Goal: Task Accomplishment & Management: Manage account settings

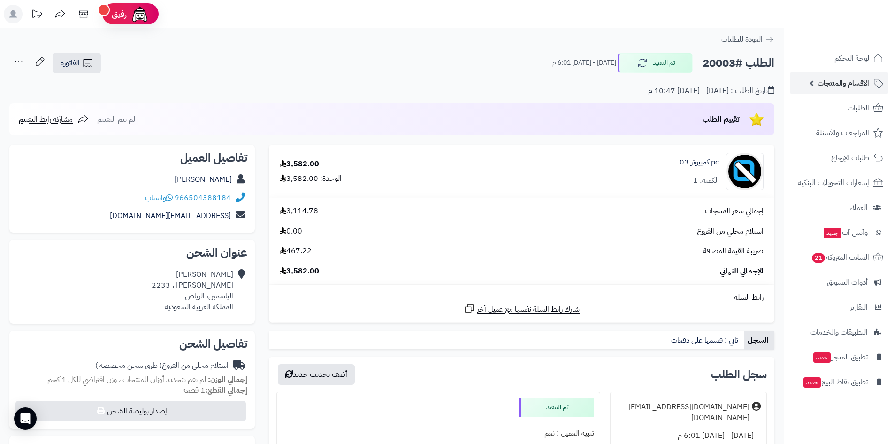
click at [844, 89] on span "الأقسام والمنتجات" at bounding box center [844, 83] width 52 height 13
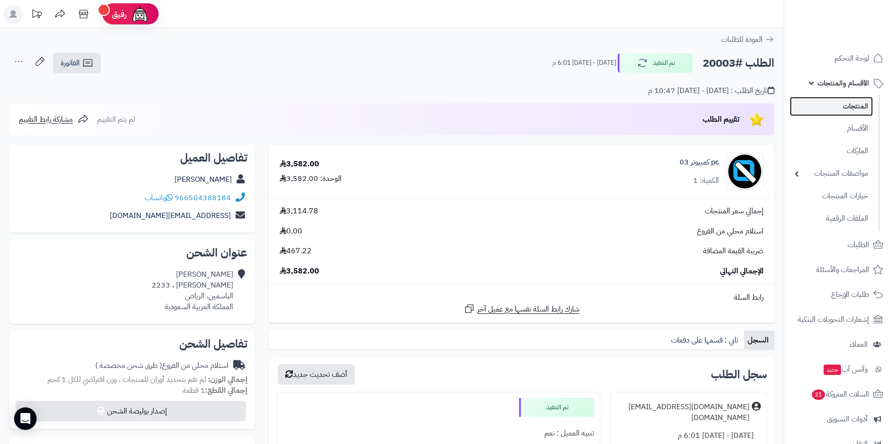
click at [853, 108] on link "المنتجات" at bounding box center [831, 106] width 83 height 19
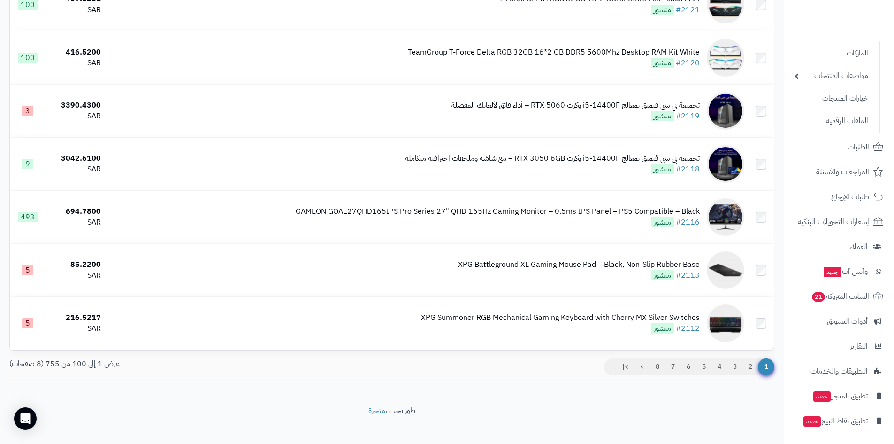
scroll to position [5086, 0]
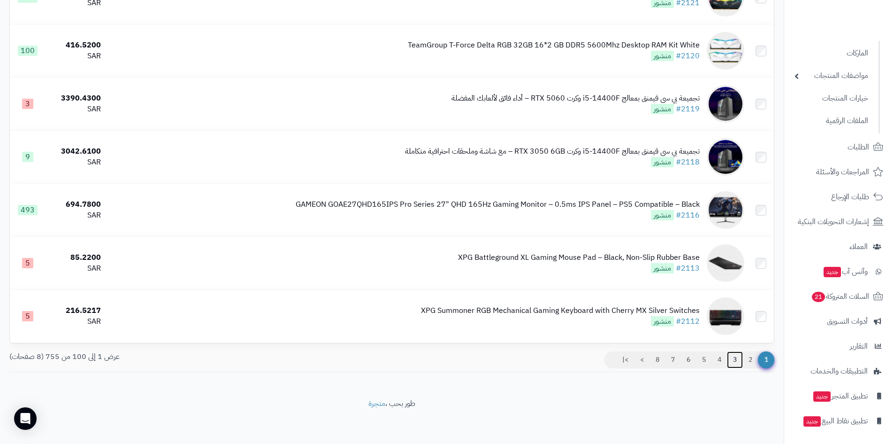
click at [732, 357] on link "3" at bounding box center [735, 359] width 16 height 17
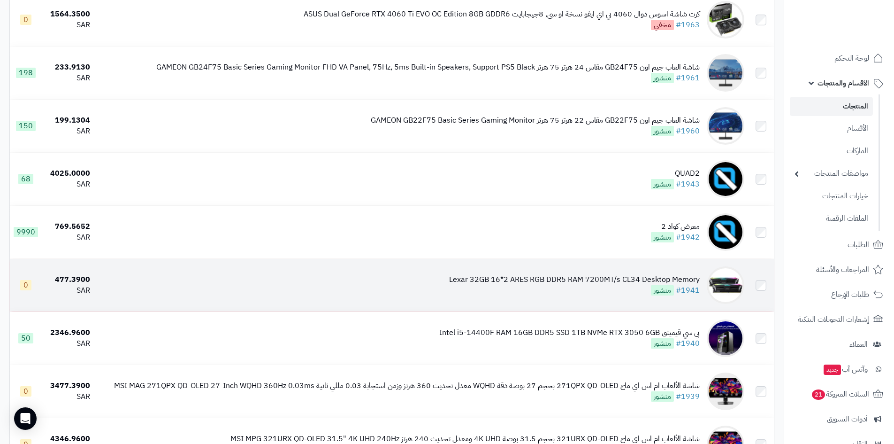
scroll to position [1033, 0]
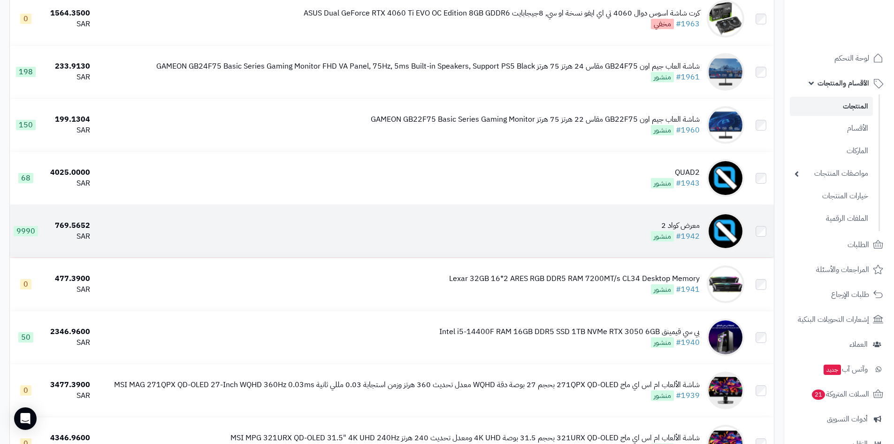
click at [619, 234] on td "معرض كواد 2 #1942 منشور" at bounding box center [421, 231] width 654 height 53
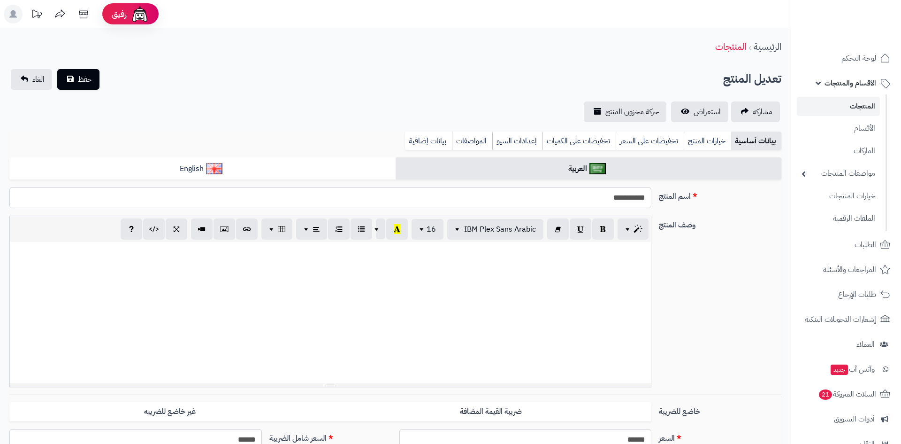
select select
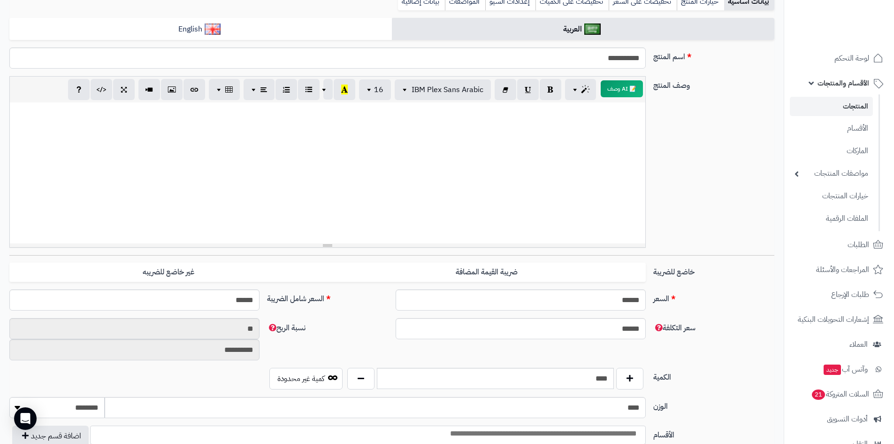
scroll to position [188, 0]
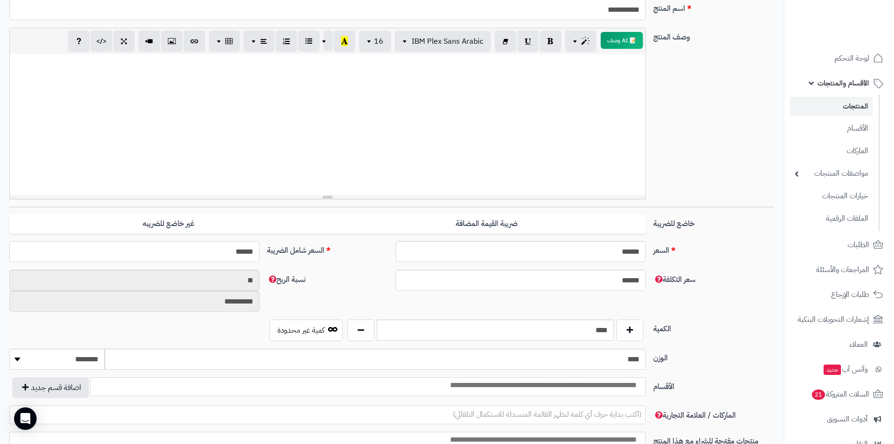
click at [222, 250] on input "******" at bounding box center [134, 251] width 250 height 21
type input "****"
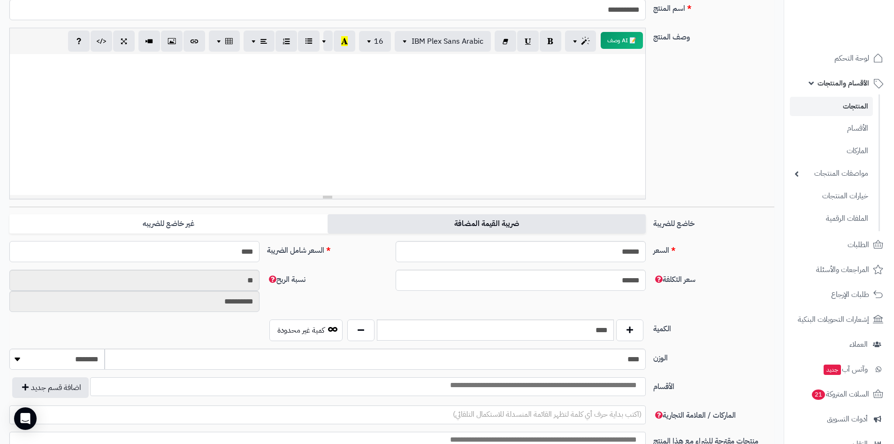
type input "**********"
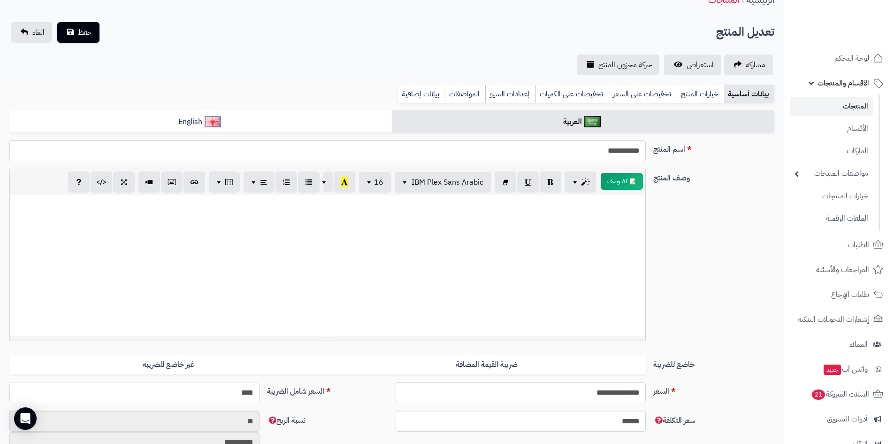
scroll to position [0, 0]
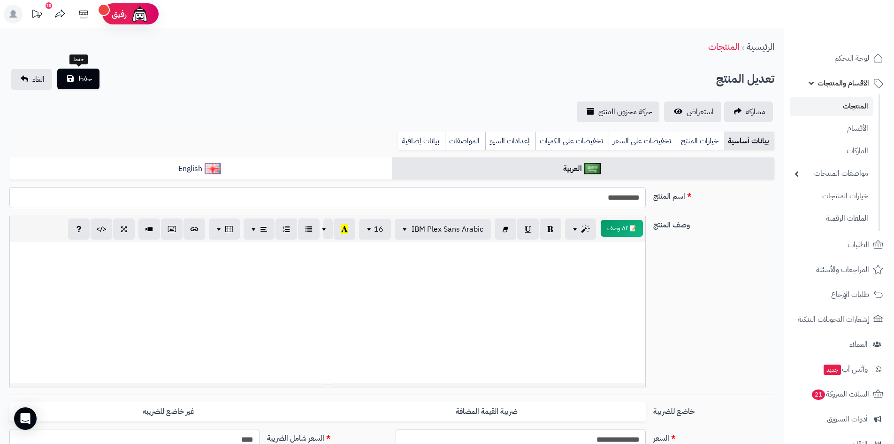
type input "****"
click at [93, 80] on button "حفظ" at bounding box center [78, 79] width 42 height 21
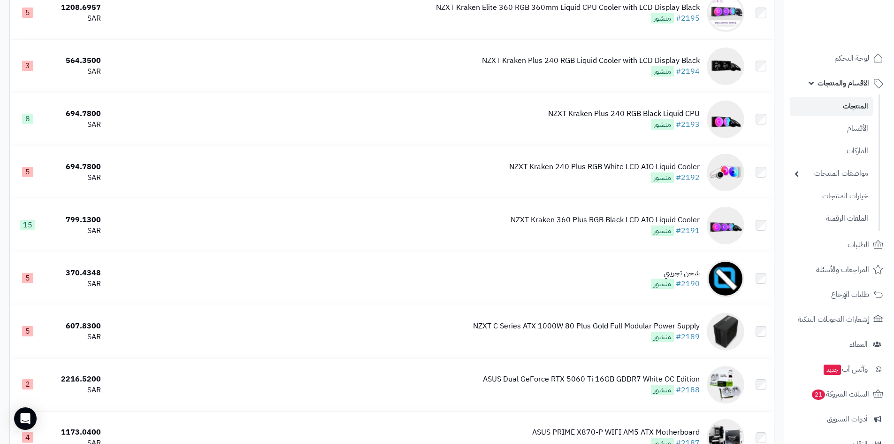
scroll to position [5117, 0]
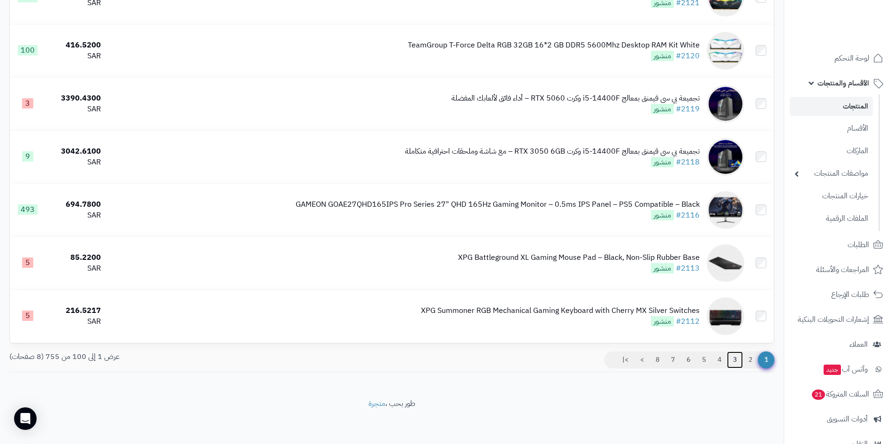
click at [732, 357] on link "3" at bounding box center [735, 359] width 16 height 17
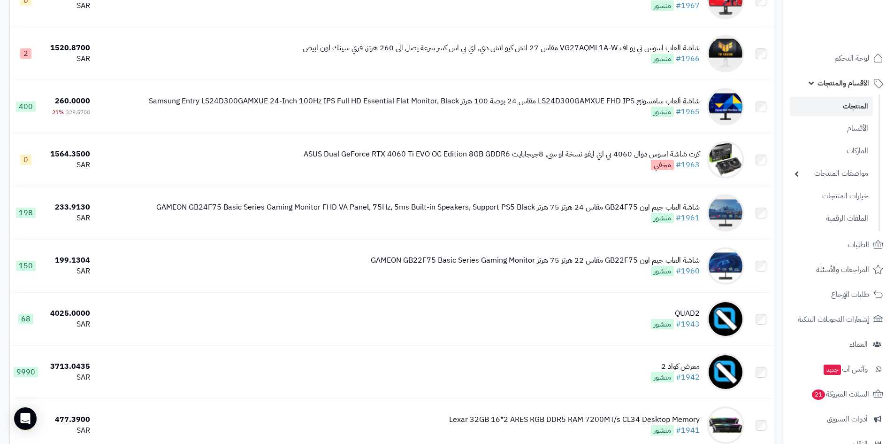
scroll to position [1033, 0]
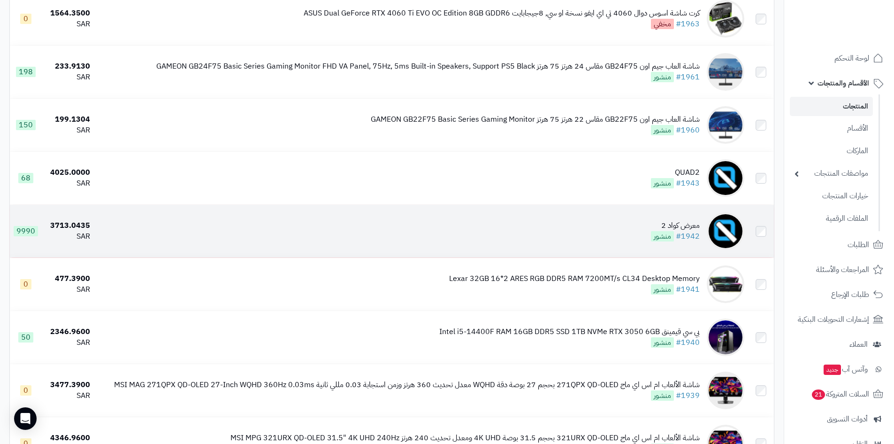
drag, startPoint x: 629, startPoint y: 233, endPoint x: 638, endPoint y: 246, distance: 15.6
click at [630, 233] on td "معرض كواد 2 #1942 منشور" at bounding box center [421, 231] width 654 height 53
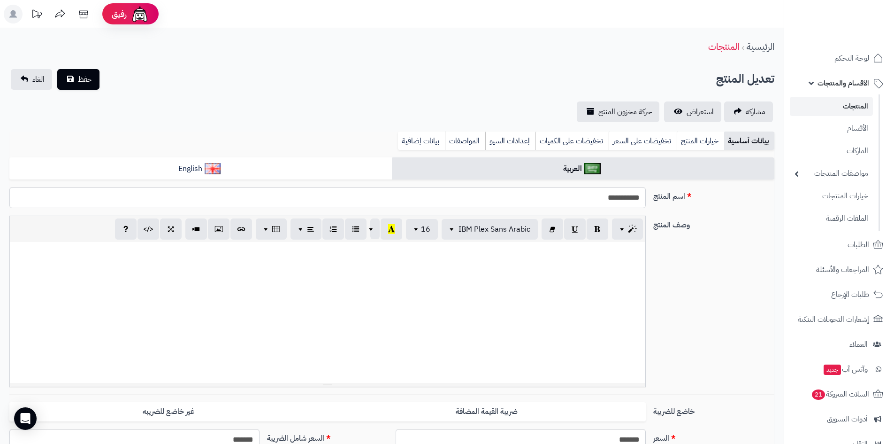
select select
click at [694, 112] on span "استعراض" at bounding box center [700, 111] width 27 height 11
